Goal: Check status

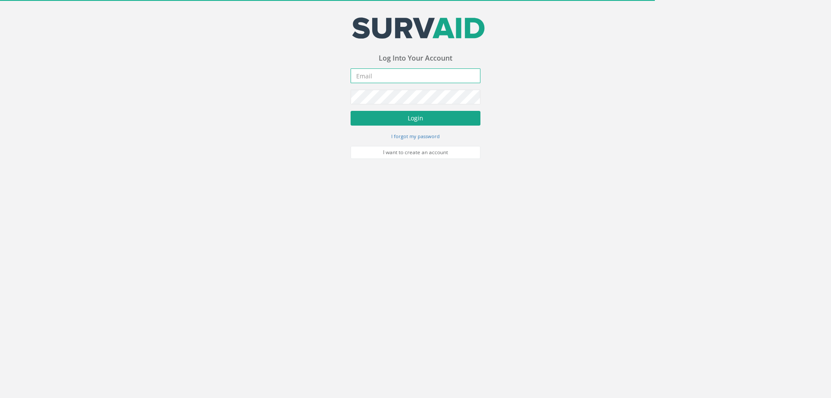
type input "[EMAIL_ADDRESS][DOMAIN_NAME]"
click at [411, 115] on button "Login" at bounding box center [415, 118] width 130 height 15
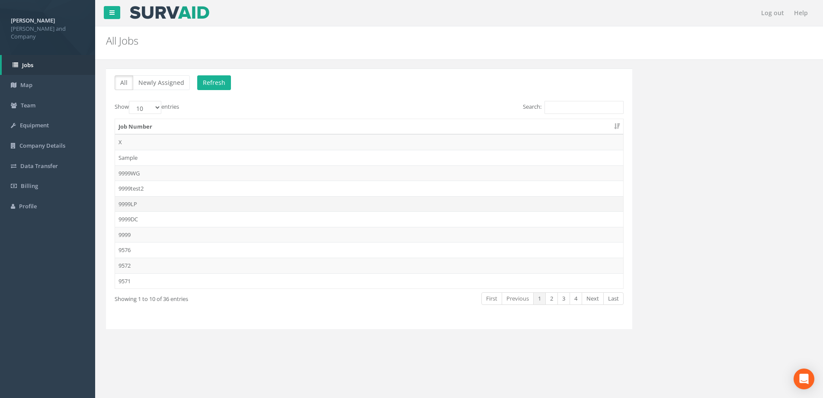
click at [225, 204] on td "9999LP" at bounding box center [369, 204] width 508 height 16
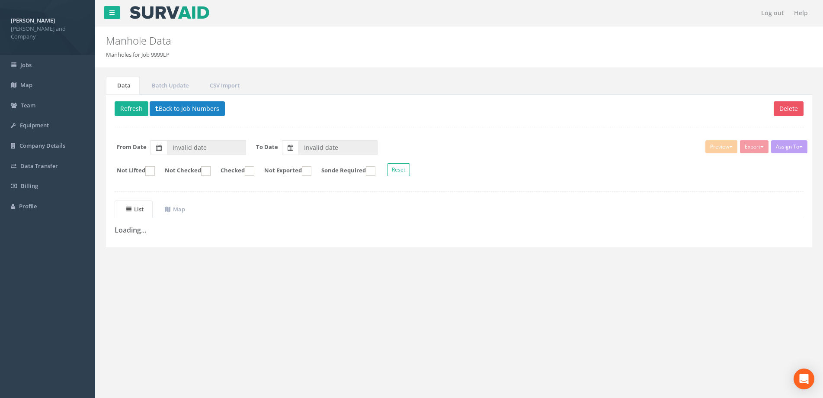
type input "[DATE]"
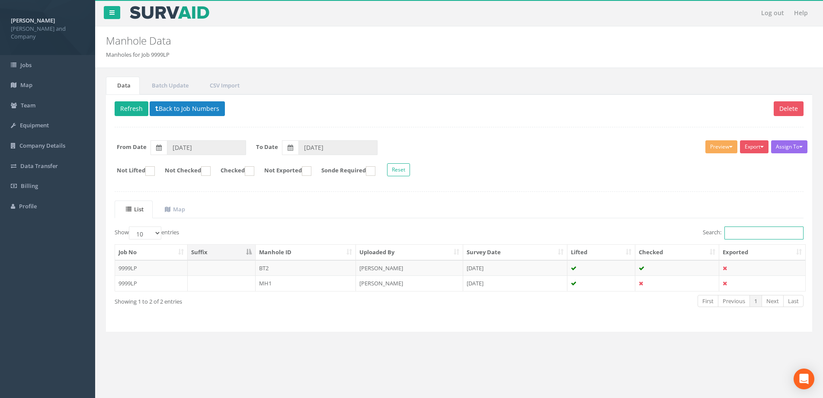
click at [747, 239] on input "Search:" at bounding box center [764, 232] width 79 height 13
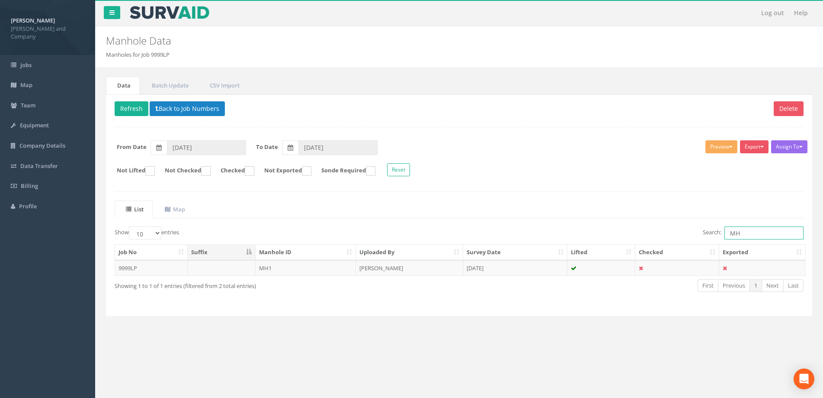
type input "M"
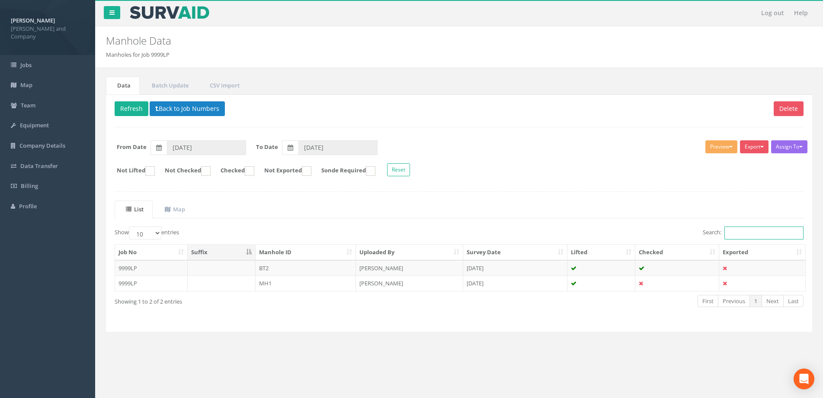
type input "E"
